Goal: Information Seeking & Learning: Learn about a topic

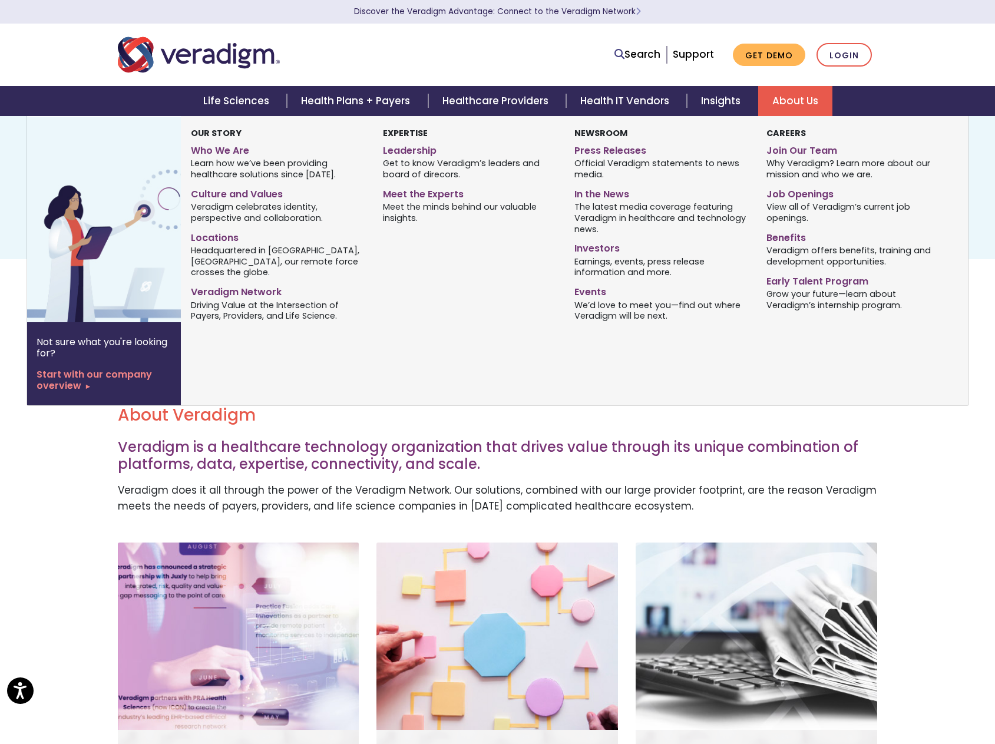
click at [797, 97] on link "About Us" at bounding box center [795, 101] width 74 height 30
click at [793, 101] on link "About Us" at bounding box center [795, 101] width 74 height 30
click at [410, 149] on link "Leadership" at bounding box center [470, 148] width 174 height 17
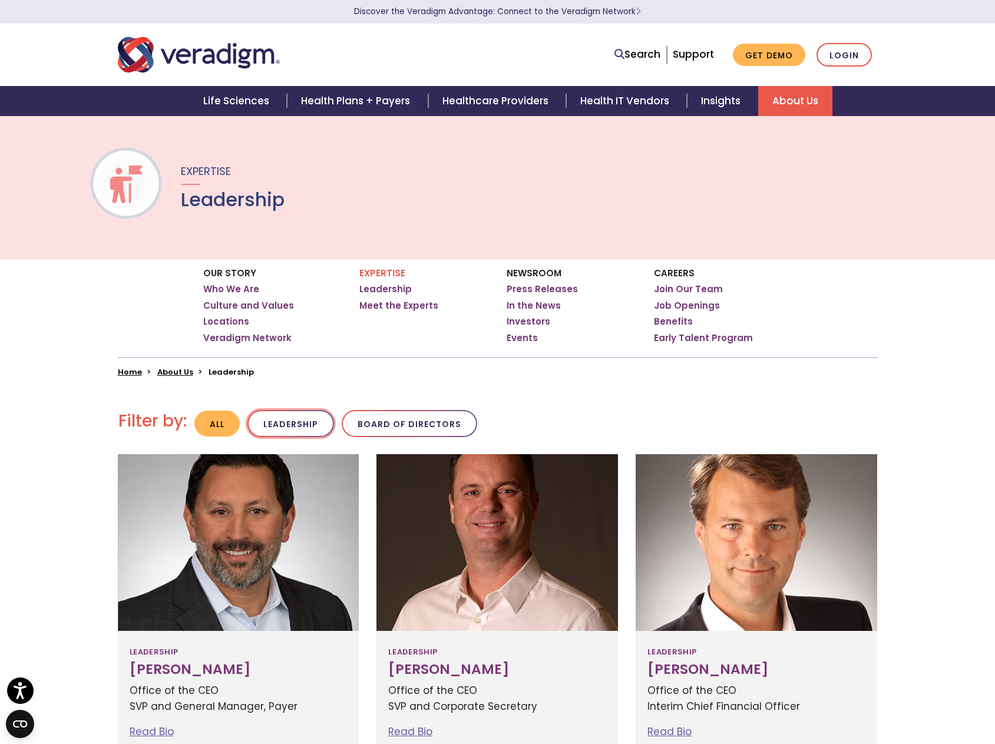
click at [279, 419] on button "Leadership" at bounding box center [290, 424] width 87 height 28
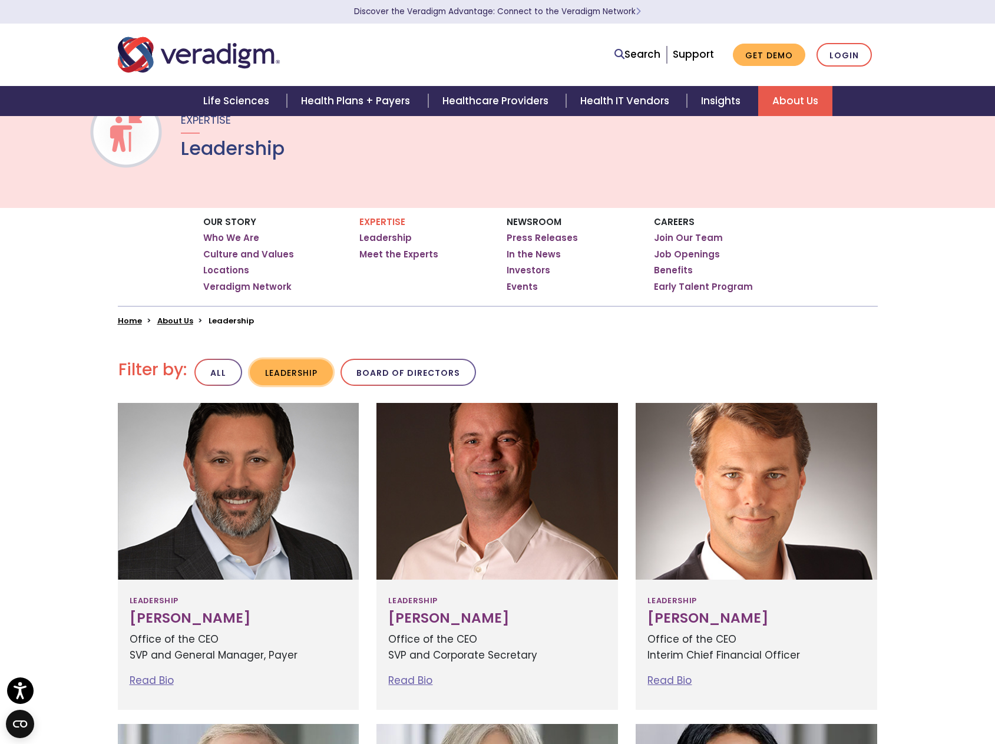
scroll to position [47, 0]
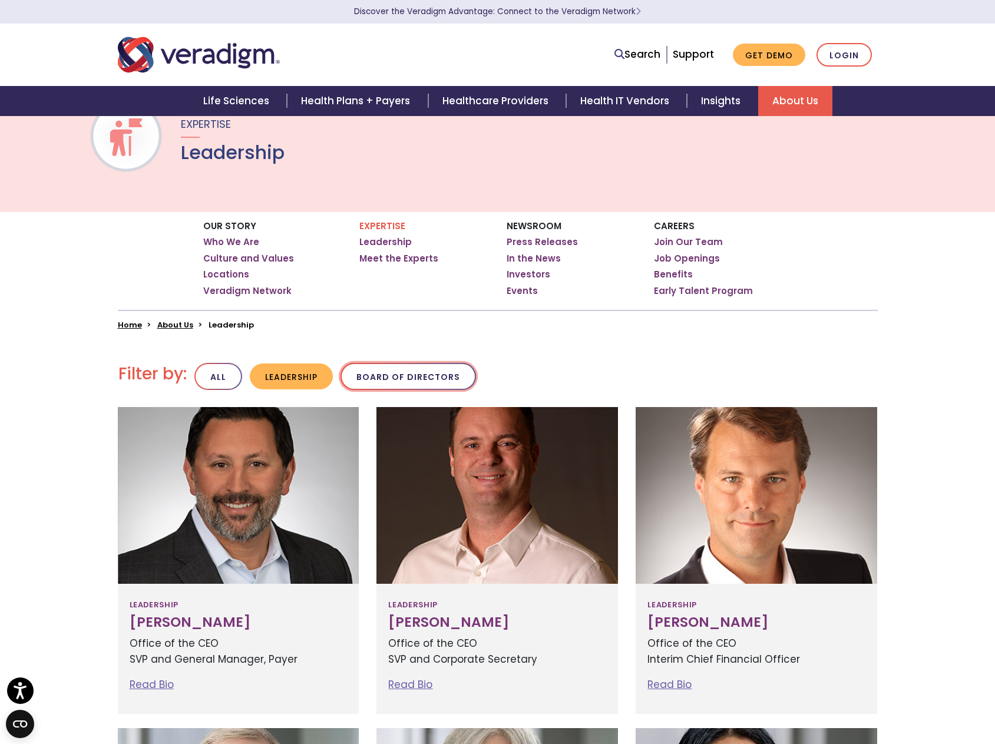
click at [375, 383] on button "Board of Directors" at bounding box center [407, 377] width 135 height 28
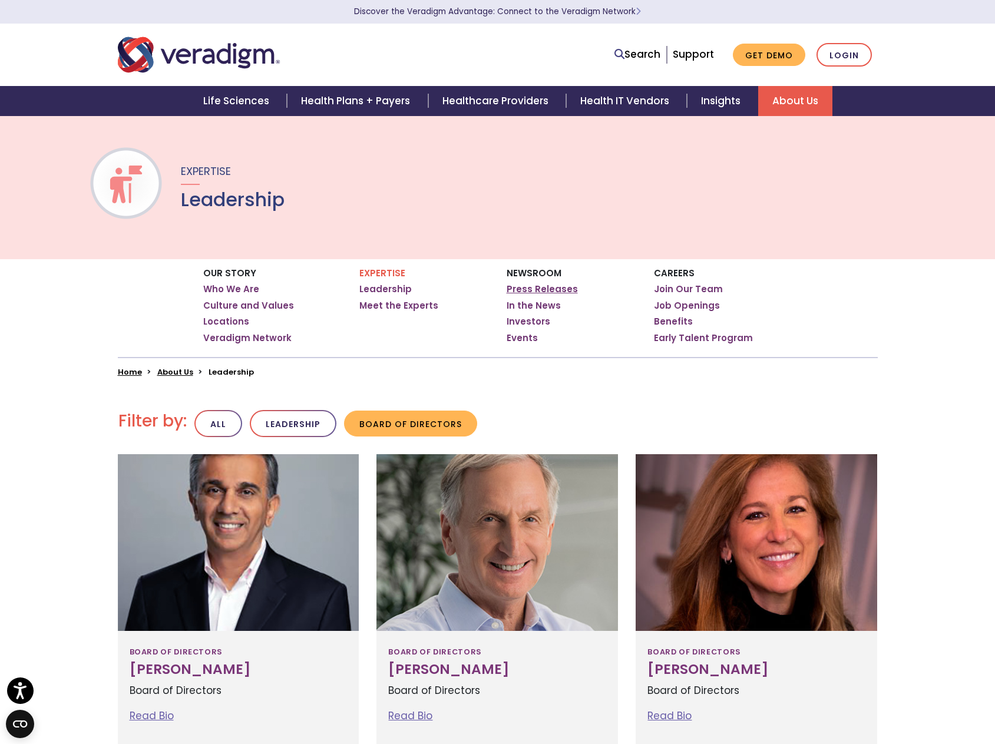
click at [517, 287] on link "Press Releases" at bounding box center [541, 289] width 71 height 12
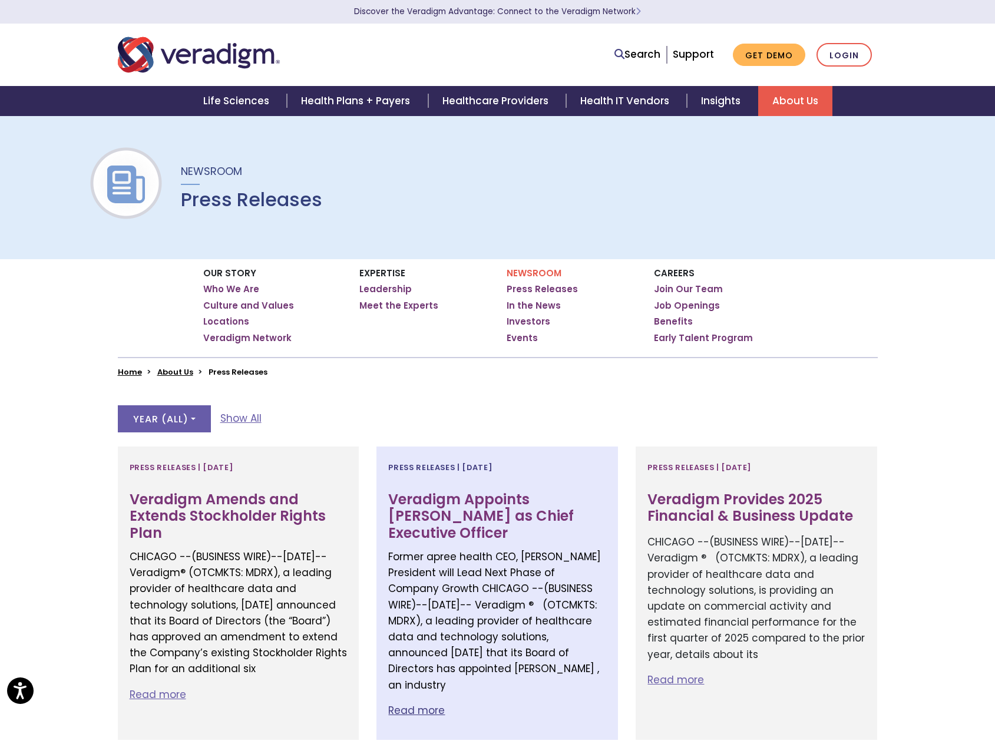
click at [519, 515] on h3 "Veradigm Appoints Don Trigg as Chief Executive Officer" at bounding box center [497, 516] width 218 height 51
